Goal: Task Accomplishment & Management: Complete application form

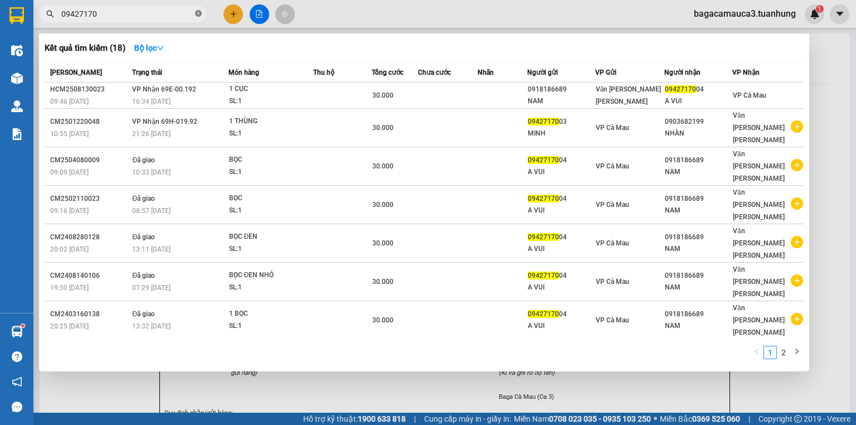
click at [198, 13] on icon "close-circle" at bounding box center [198, 13] width 7 height 7
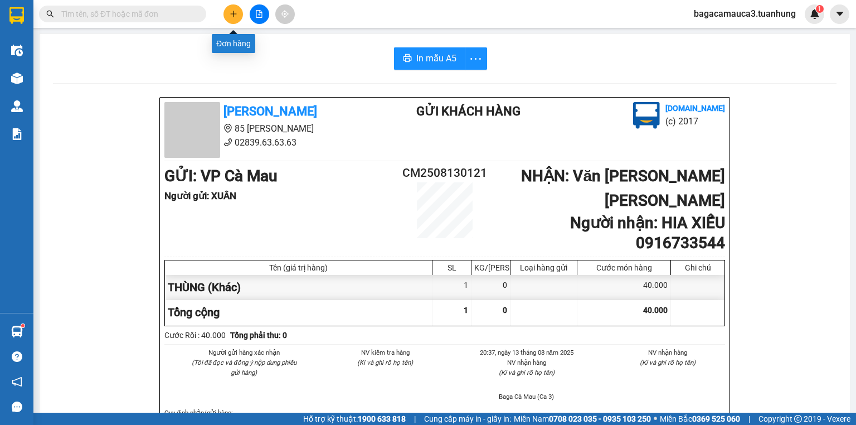
click at [233, 14] on icon "plus" at bounding box center [234, 14] width 8 height 8
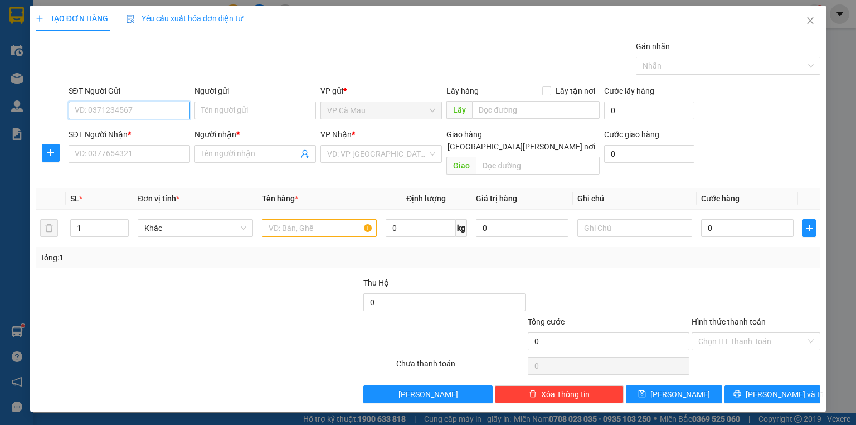
click at [159, 110] on input "SĐT Người Gửi" at bounding box center [130, 110] width 122 height 18
click at [126, 108] on input "SĐT Người Gửi" at bounding box center [130, 110] width 122 height 18
click at [130, 134] on div "0932165018 - NGA" at bounding box center [129, 132] width 108 height 12
type input "0932165018"
type input "NGA"
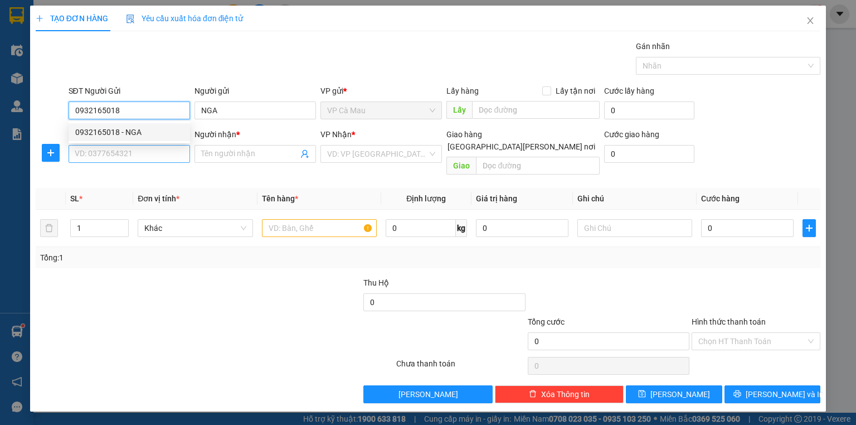
type input "0932165018"
click at [137, 160] on input "SĐT Người Nhận *" at bounding box center [130, 154] width 122 height 18
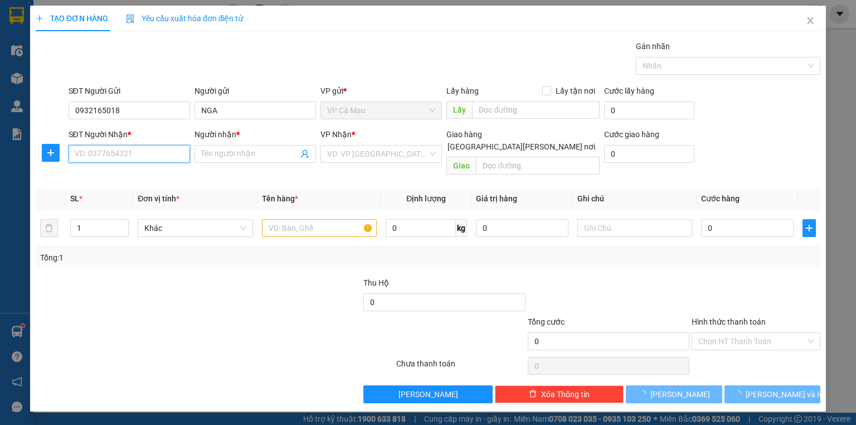
click at [138, 147] on input "SĐT Người Nhận *" at bounding box center [130, 154] width 122 height 18
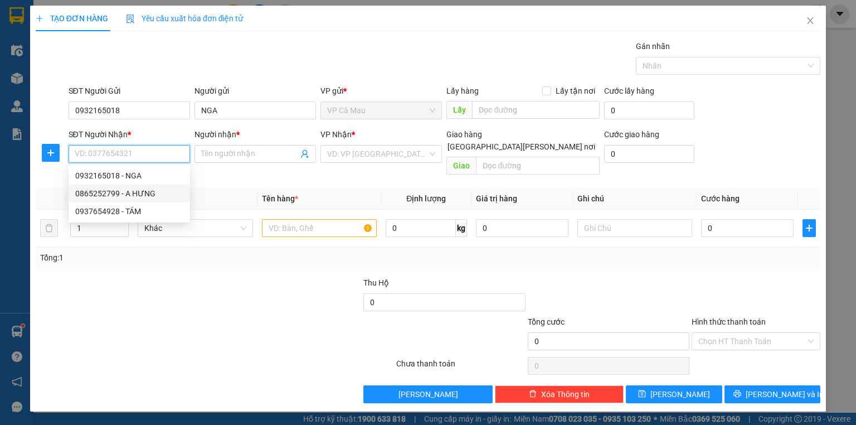
click at [140, 192] on div "0865252799 - A HƯNG" at bounding box center [129, 193] width 108 height 12
type input "0865252799"
type input "A HƯNG"
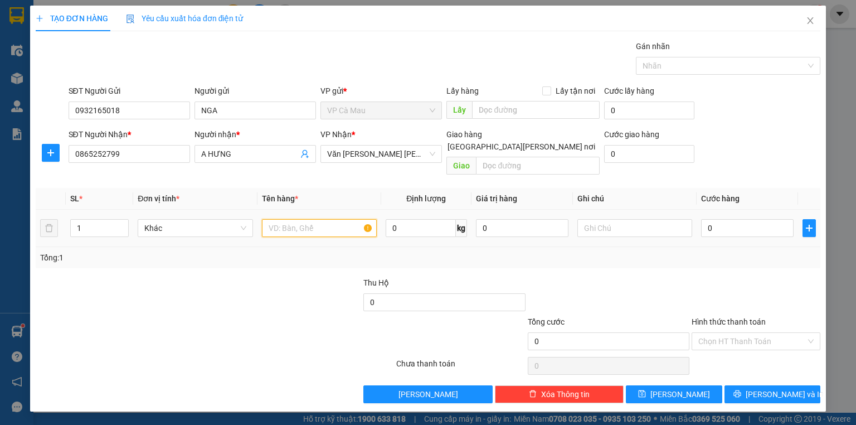
click at [303, 219] on input "text" at bounding box center [319, 228] width 115 height 18
type input "A"
type input "BAO"
click at [738, 219] on input "0" at bounding box center [747, 228] width 93 height 18
type input "7"
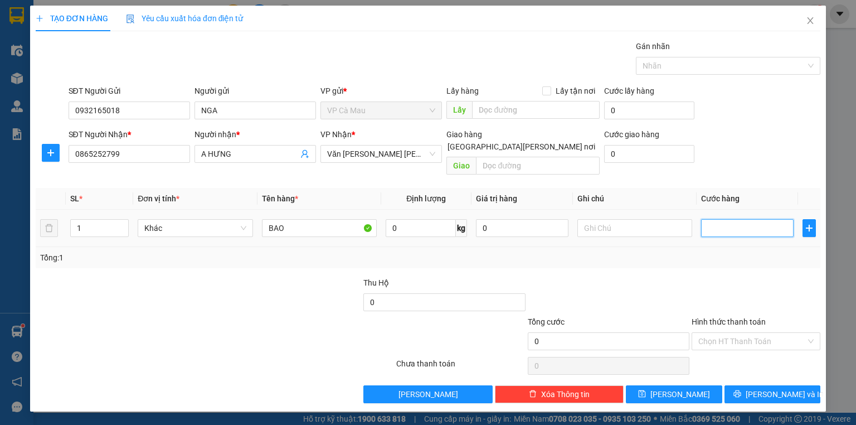
type input "7"
type input "70"
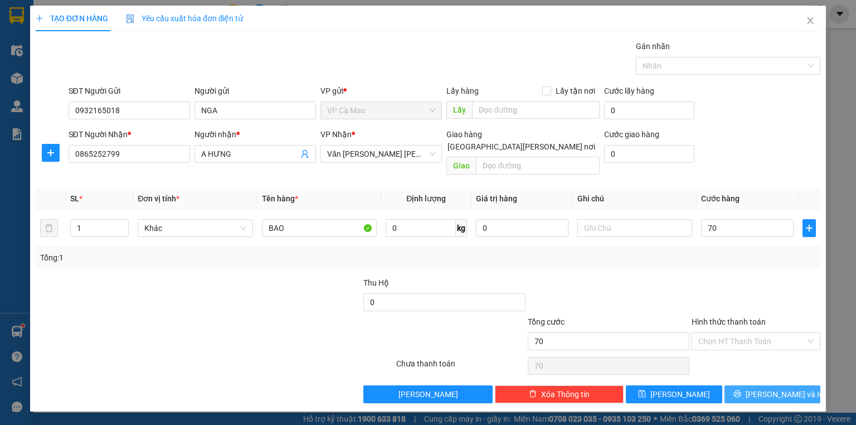
type input "70.000"
click at [740, 385] on button "[PERSON_NAME] và In" at bounding box center [773, 394] width 96 height 18
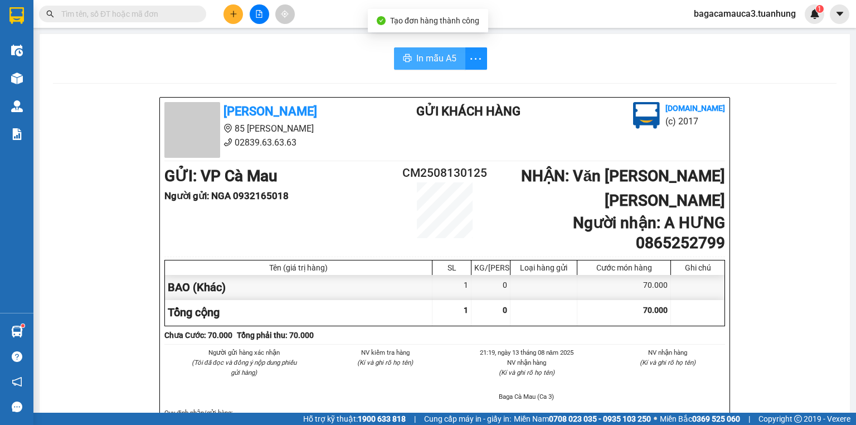
click at [419, 58] on span "In mẫu A5" at bounding box center [436, 58] width 40 height 14
